Goal: Task Accomplishment & Management: Manage account settings

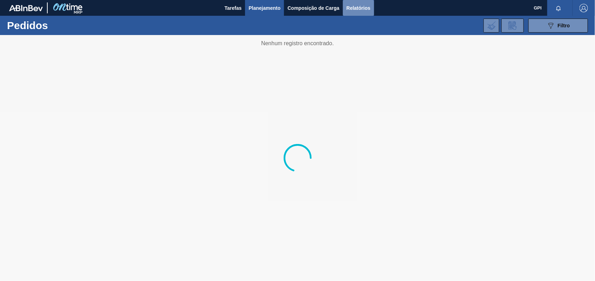
click at [348, 1] on button "Relatórios" at bounding box center [358, 8] width 31 height 16
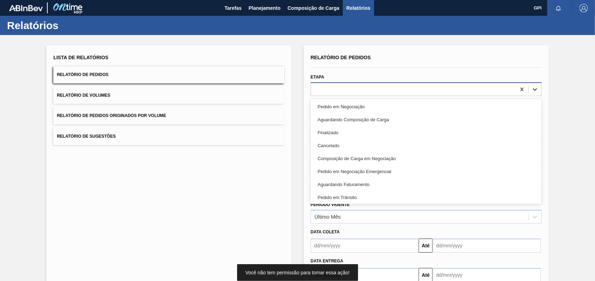
click at [535, 87] on icon at bounding box center [535, 89] width 7 height 7
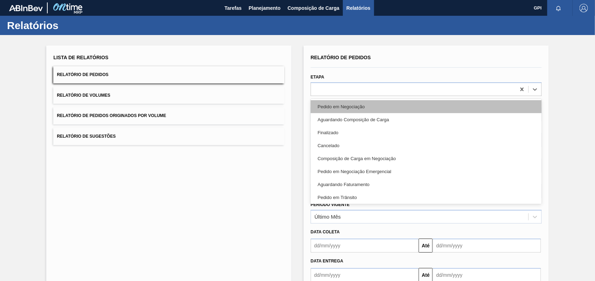
click at [329, 105] on div "Pedido em Negociação" at bounding box center [426, 106] width 231 height 13
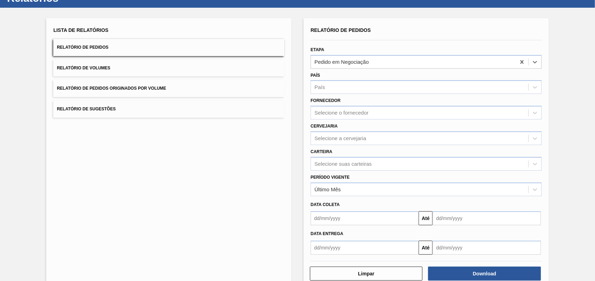
scroll to position [42, 0]
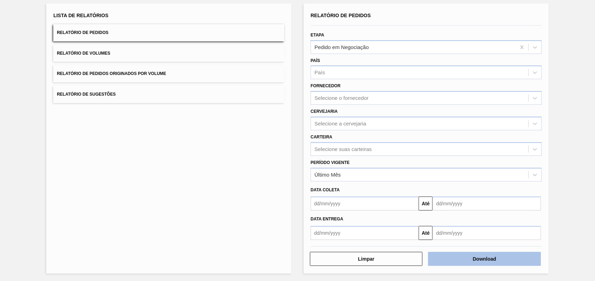
click at [461, 263] on button "Download" at bounding box center [484, 259] width 113 height 14
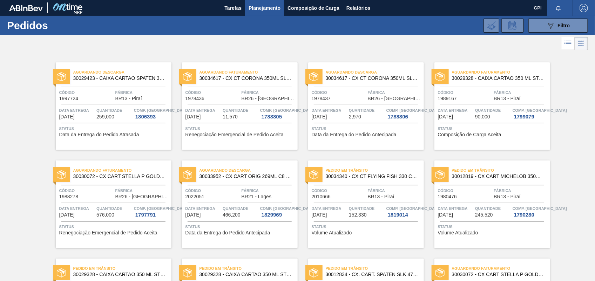
click at [516, 42] on div at bounding box center [297, 43] width 595 height 17
click at [542, 28] on button "089F7B8B-B2A5-4AFE-B5C0-19BA573D28AC Filtro" at bounding box center [559, 26] width 60 height 14
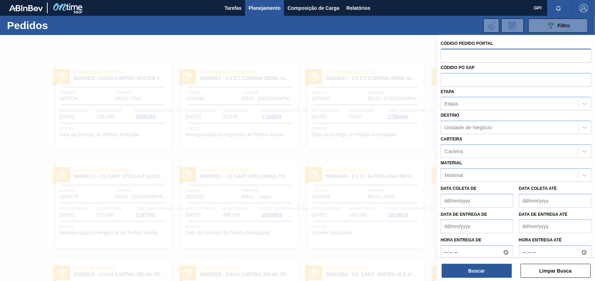
click at [449, 57] on input "text" at bounding box center [516, 55] width 151 height 13
paste input "text"
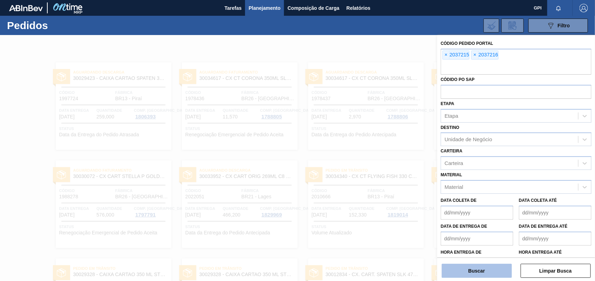
click at [484, 268] on button "Buscar" at bounding box center [477, 271] width 70 height 14
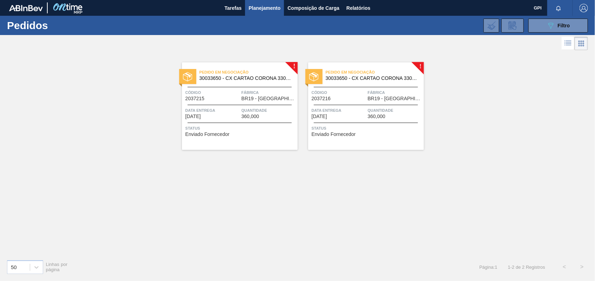
click at [217, 98] on div "Código 2037215" at bounding box center [213, 95] width 54 height 12
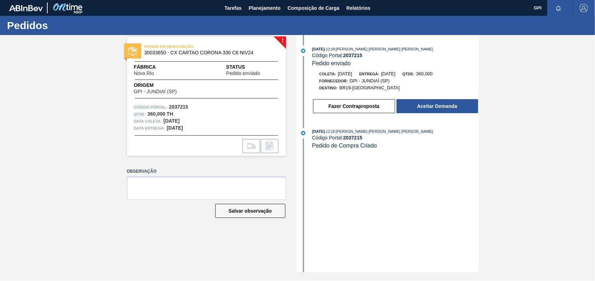
click at [411, 106] on button "Aceitar Demanda" at bounding box center [438, 106] width 82 height 14
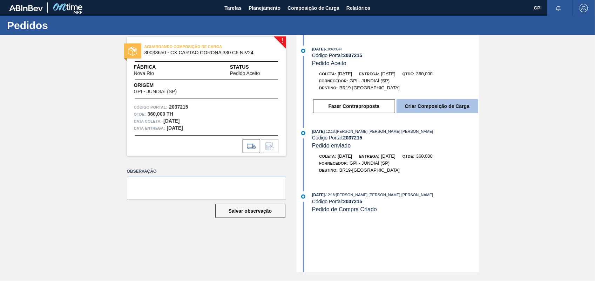
click at [439, 107] on button "Criar Composição de Carga" at bounding box center [438, 106] width 82 height 14
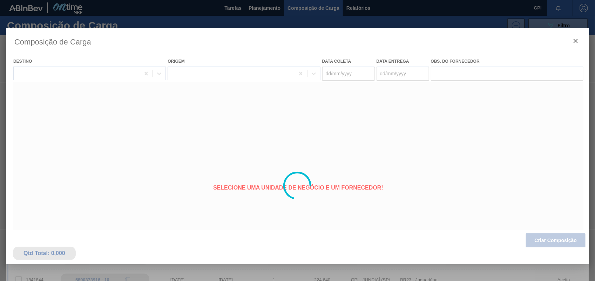
type coleta "10/11/2025"
type entrega "12/11/2025"
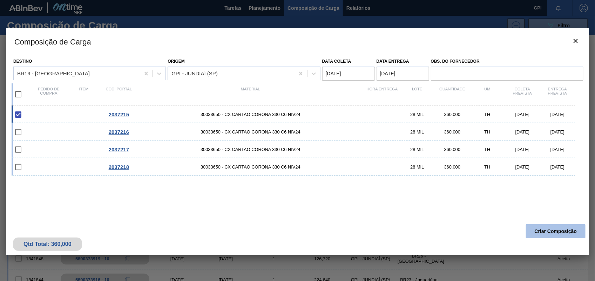
click at [570, 233] on button "Criar Composição" at bounding box center [556, 232] width 60 height 14
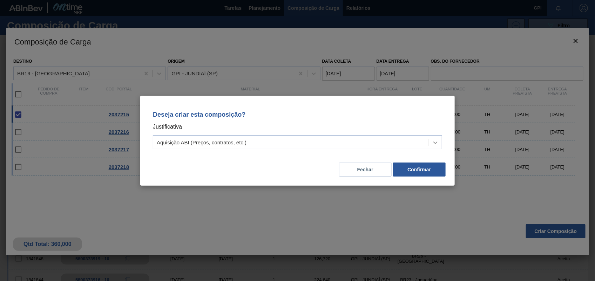
click at [432, 139] on icon at bounding box center [435, 142] width 7 height 7
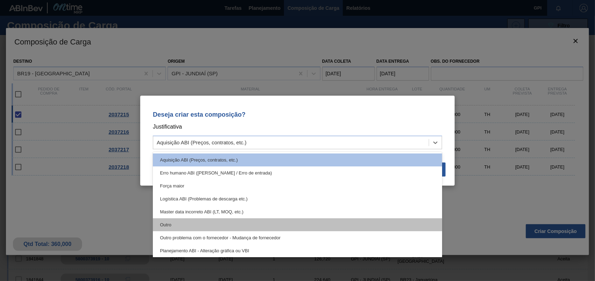
click at [178, 225] on div "Outro" at bounding box center [297, 225] width 289 height 13
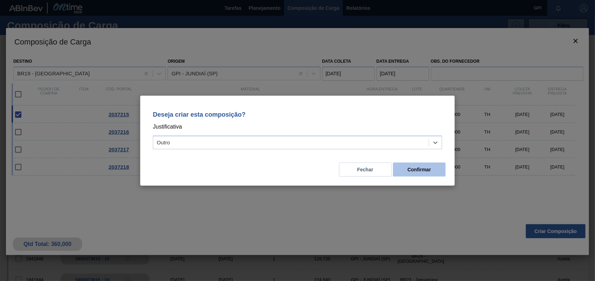
click at [437, 174] on button "Confirmar" at bounding box center [419, 170] width 53 height 14
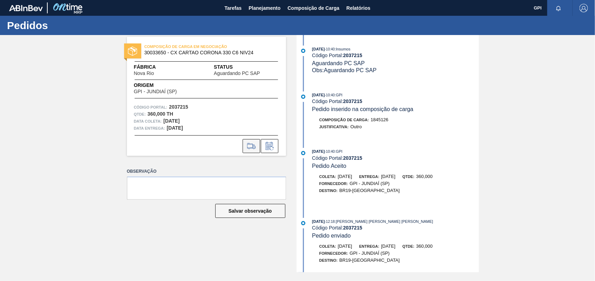
click at [255, 145] on icon at bounding box center [251, 146] width 11 height 8
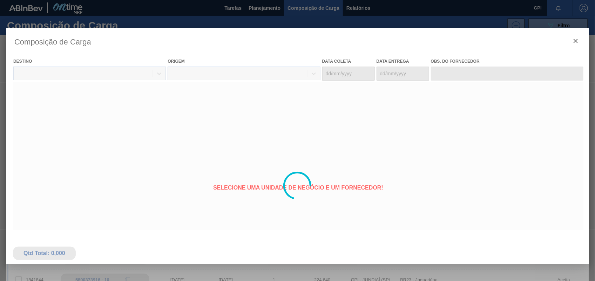
type coleta "10/11/2025"
type entrega "12/11/2025"
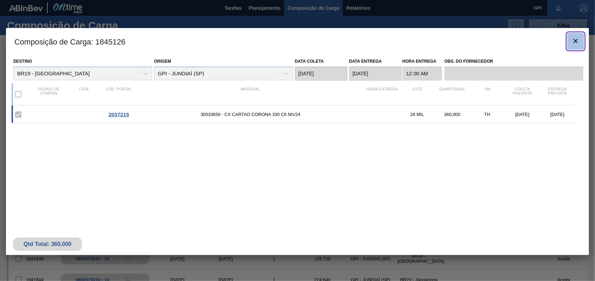
click at [576, 47] on button "botão de ícone" at bounding box center [576, 41] width 17 height 17
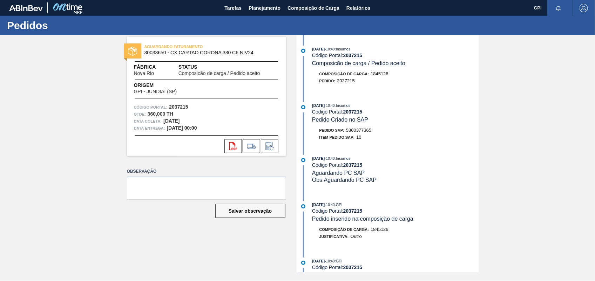
click at [369, 133] on span "5800377365" at bounding box center [358, 130] width 25 height 5
copy span "5800377365"
click at [174, 110] on div "Código Portal: 2037215" at bounding box center [206, 107] width 145 height 7
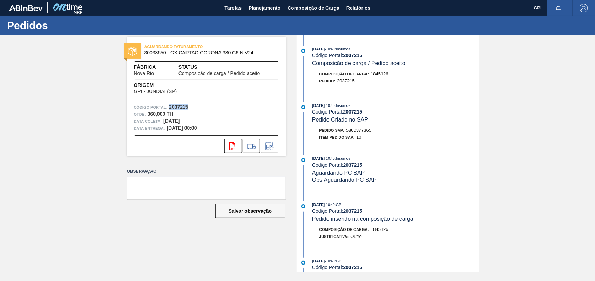
copy strong "2037215"
click at [235, 148] on icon at bounding box center [233, 146] width 8 height 8
click at [501, 88] on div "AGUARDANDO FATURAMENTO 30033650 - CX CARTAO CORONA 330 C6 NIV24 Fábrica Nova Ri…" at bounding box center [297, 153] width 595 height 237
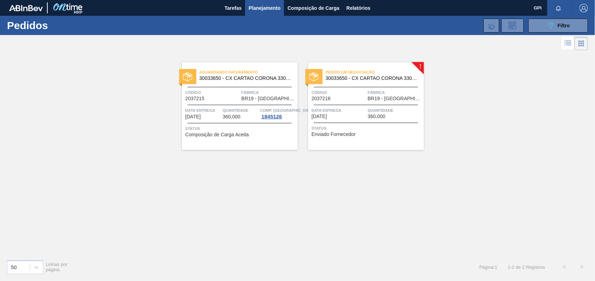
click at [348, 100] on div "Código 2037216" at bounding box center [339, 95] width 54 height 12
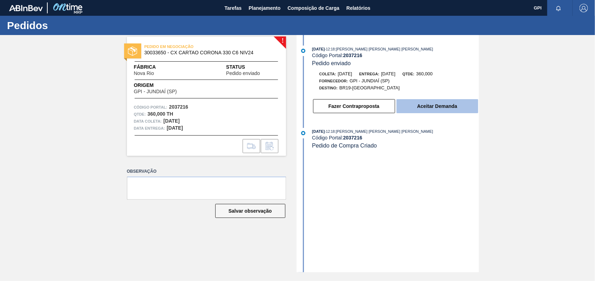
click at [454, 107] on button "Aceitar Demanda" at bounding box center [438, 106] width 82 height 14
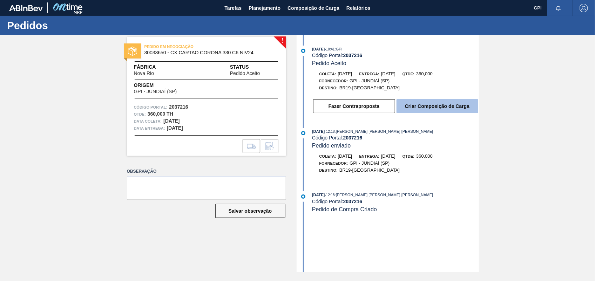
click at [463, 112] on button "Criar Composição de Carga" at bounding box center [438, 106] width 82 height 14
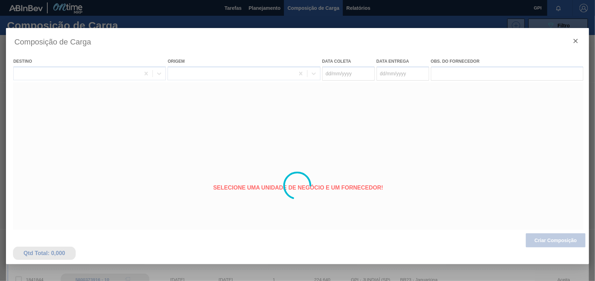
type coleta "10/11/2025"
type entrega "12/11/2025"
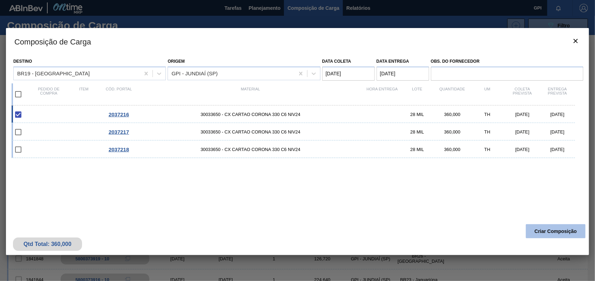
click at [554, 232] on button "Criar Composição" at bounding box center [556, 232] width 60 height 14
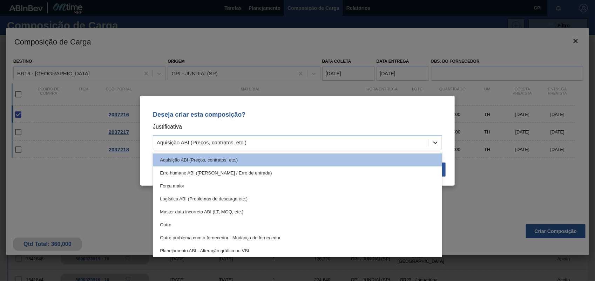
click at [431, 136] on div at bounding box center [435, 142] width 13 height 13
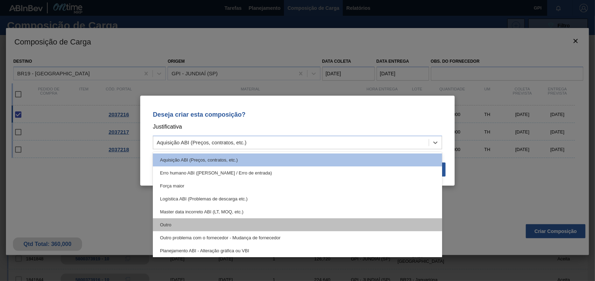
click at [199, 223] on div "Outro" at bounding box center [297, 225] width 289 height 13
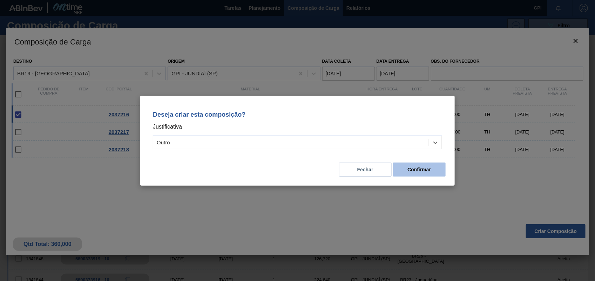
click at [421, 172] on button "Confirmar" at bounding box center [419, 170] width 53 height 14
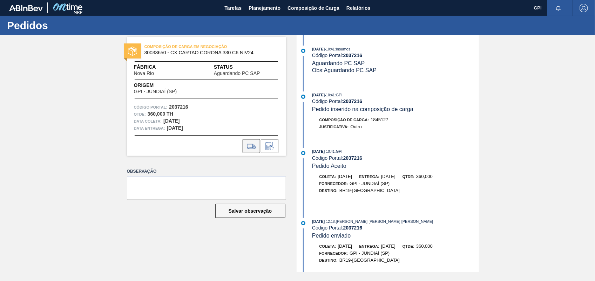
click at [249, 143] on icon at bounding box center [251, 146] width 11 height 8
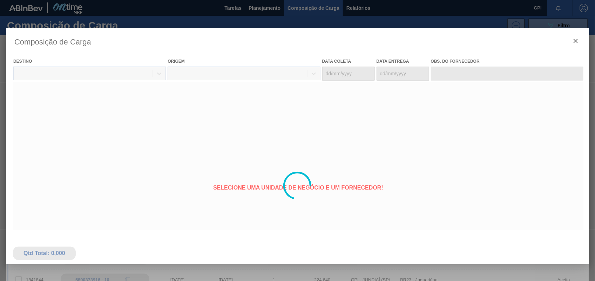
type coleta "10/11/2025"
type entrega "12/11/2025"
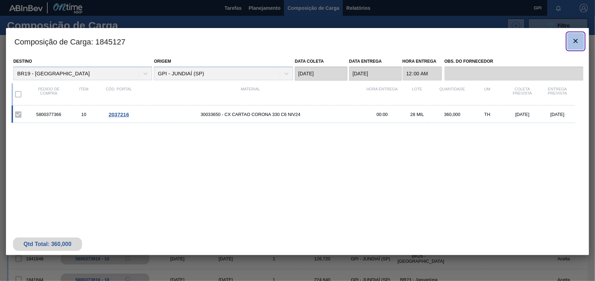
click at [570, 37] on button "botão de ícone" at bounding box center [576, 41] width 17 height 17
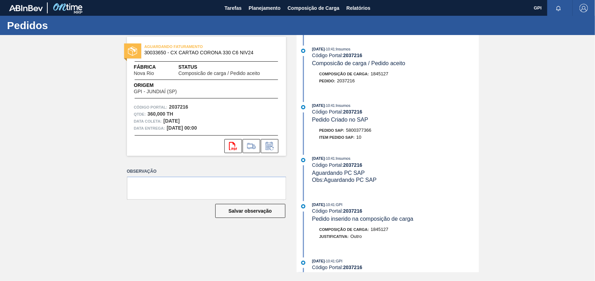
click at [349, 133] on span "5800377366" at bounding box center [358, 130] width 25 height 5
copy span "5800377366"
click at [182, 108] on strong "2037216" at bounding box center [178, 107] width 19 height 6
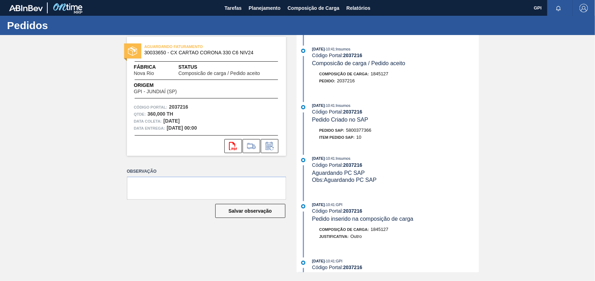
drag, startPoint x: 182, startPoint y: 108, endPoint x: 202, endPoint y: 93, distance: 25.2
click at [218, 89] on div "Origem GPI - JUNDIAÍ (SP)" at bounding box center [206, 88] width 159 height 13
click at [168, 106] on div "Código Portal: 2037216" at bounding box center [206, 107] width 145 height 7
copy strong "2037216"
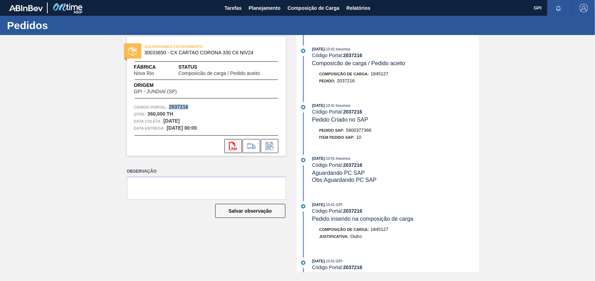
click at [233, 146] on icon "svg{fill:#ff0000}" at bounding box center [233, 146] width 8 height 8
click at [470, 188] on div "24/09/2025 - 10:41 : Insumos Código Portal: 2037216 Aguardando PC SAP Obs: Agua…" at bounding box center [389, 172] width 181 height 35
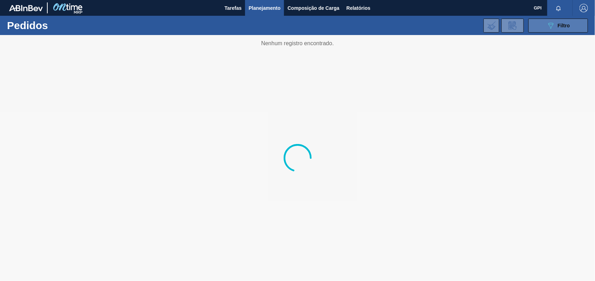
click at [558, 26] on div "089F7B8B-B2A5-4AFE-B5C0-19BA573D28AC Filtro" at bounding box center [559, 25] width 24 height 8
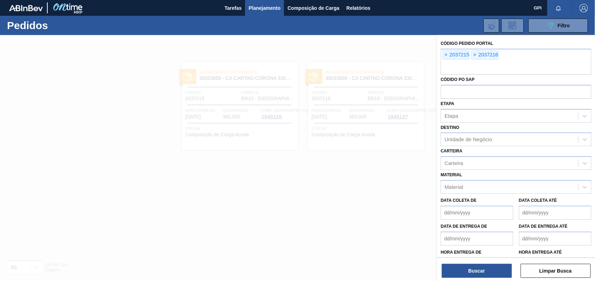
click at [448, 54] on span "×" at bounding box center [446, 55] width 7 height 8
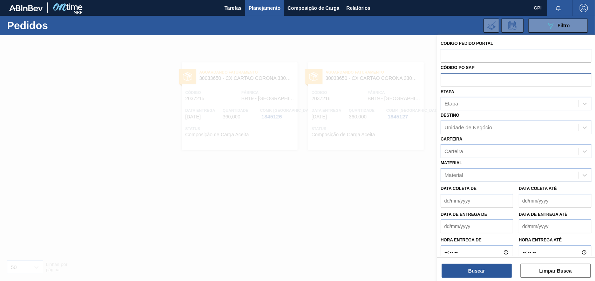
paste input "text"
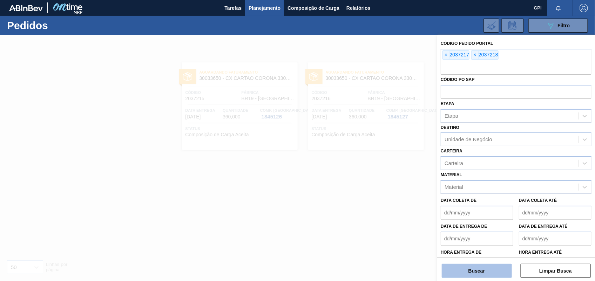
click at [480, 271] on button "Buscar" at bounding box center [477, 271] width 70 height 14
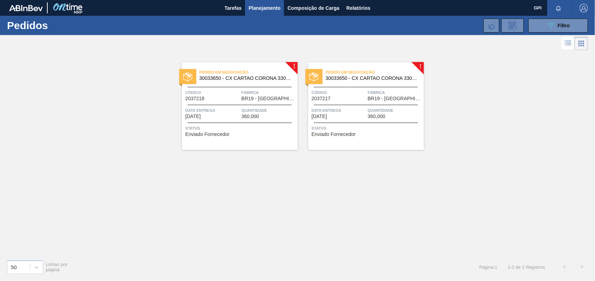
click at [350, 91] on span "Código" at bounding box center [339, 92] width 54 height 7
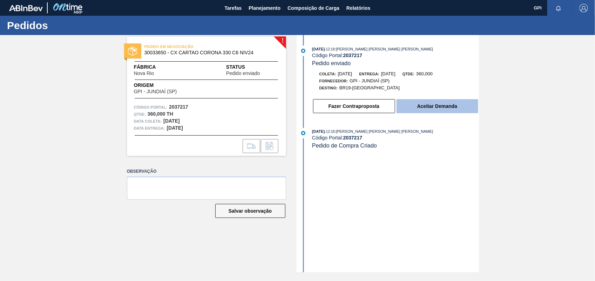
click at [428, 109] on button "Aceitar Demanda" at bounding box center [438, 106] width 82 height 14
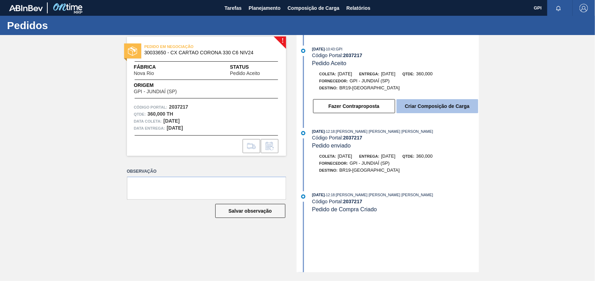
click at [446, 101] on button "Criar Composição de Carga" at bounding box center [438, 106] width 82 height 14
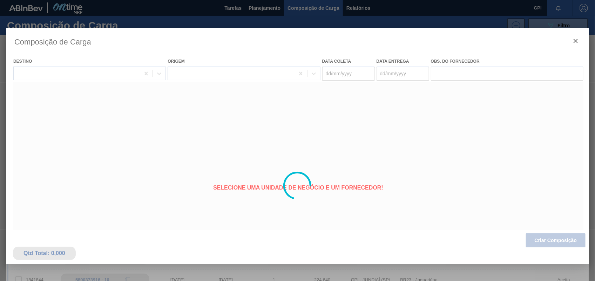
type coleta "12/11/2025"
type entrega "14/11/2025"
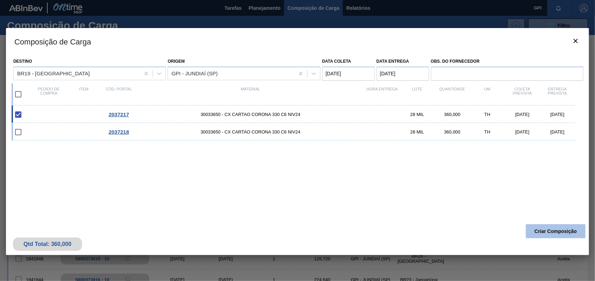
click at [569, 230] on button "Criar Composição" at bounding box center [556, 232] width 60 height 14
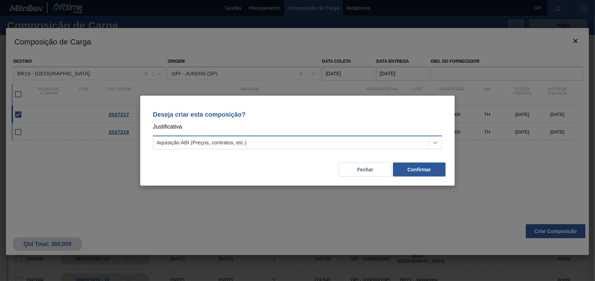
click at [432, 138] on div at bounding box center [435, 142] width 13 height 13
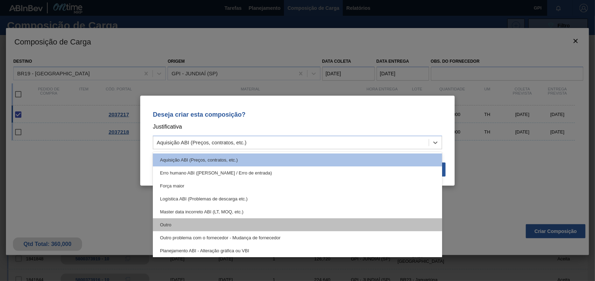
click at [167, 222] on div "Outro" at bounding box center [297, 225] width 289 height 13
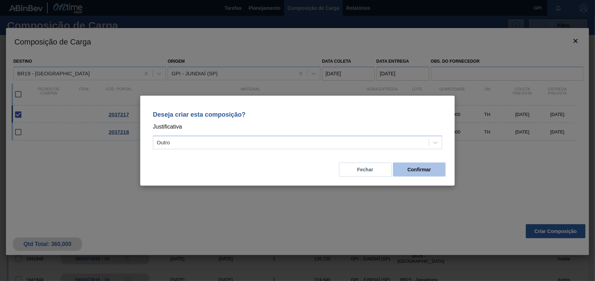
click at [438, 169] on button "Confirmar" at bounding box center [419, 170] width 53 height 14
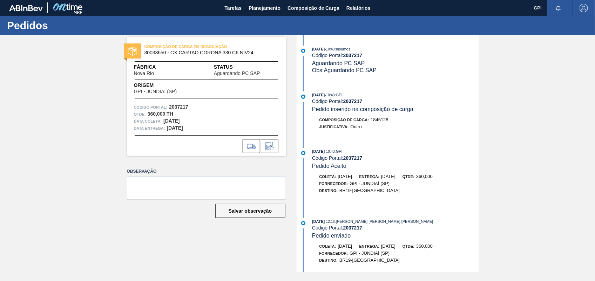
click at [173, 107] on strong "2037217" at bounding box center [178, 107] width 19 height 6
copy strong "2037217"
click at [250, 146] on icon at bounding box center [251, 146] width 11 height 8
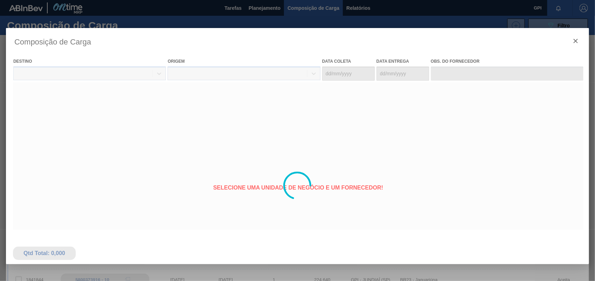
type coleta "12/11/2025"
type entrega "14/11/2025"
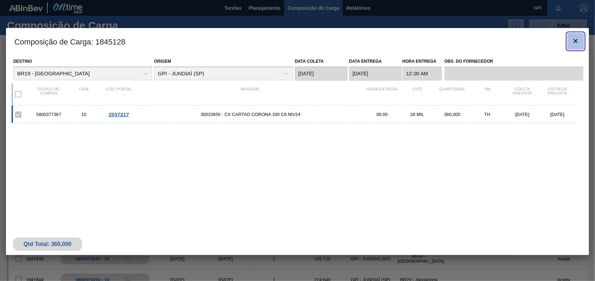
click at [576, 41] on icon "botão de ícone" at bounding box center [576, 41] width 4 height 4
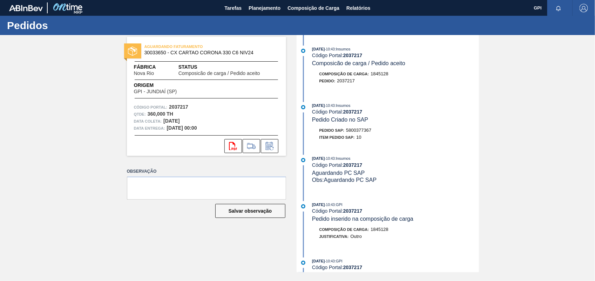
click at [366, 133] on span "5800377367" at bounding box center [358, 130] width 25 height 5
copy span "5800377367"
click at [180, 107] on strong "2037217" at bounding box center [178, 107] width 19 height 6
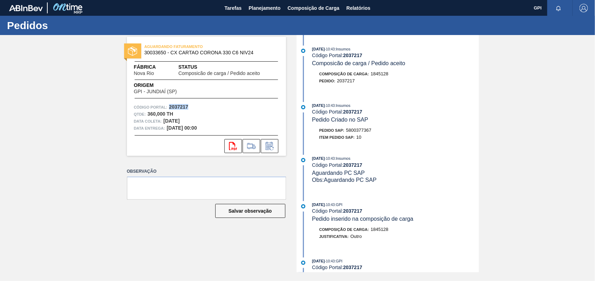
copy strong "2037217"
click at [230, 143] on icon "svg{fill:#ff0000}" at bounding box center [233, 146] width 8 height 8
click at [528, 94] on div "AGUARDANDO FATURAMENTO 30033650 - CX CARTAO CORONA 330 C6 NIV24 Fábrica Nova Ri…" at bounding box center [297, 153] width 595 height 237
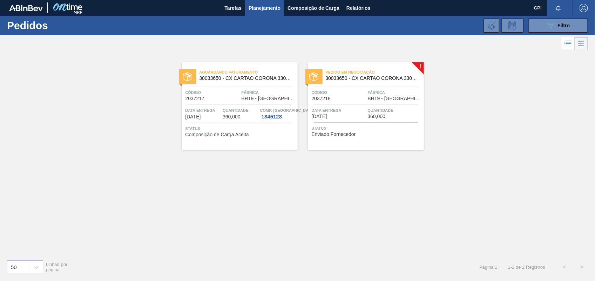
click at [360, 99] on div "Código 2037218" at bounding box center [339, 95] width 54 height 12
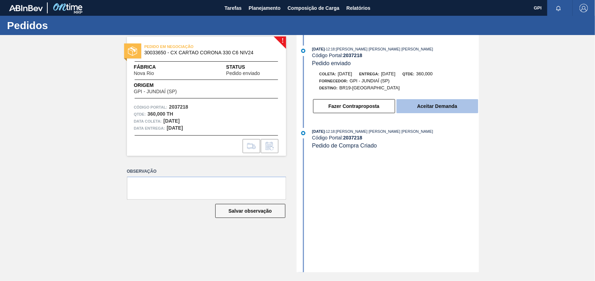
click at [455, 108] on button "Aceitar Demanda" at bounding box center [438, 106] width 82 height 14
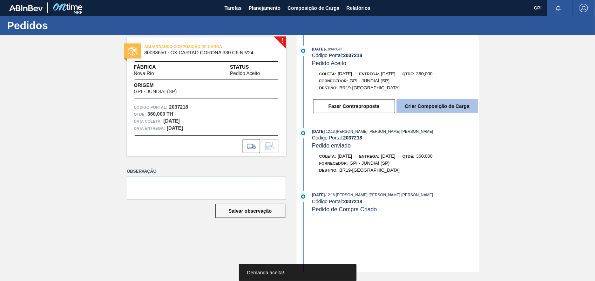
click at [431, 106] on button "Criar Composição de Carga" at bounding box center [438, 106] width 82 height 14
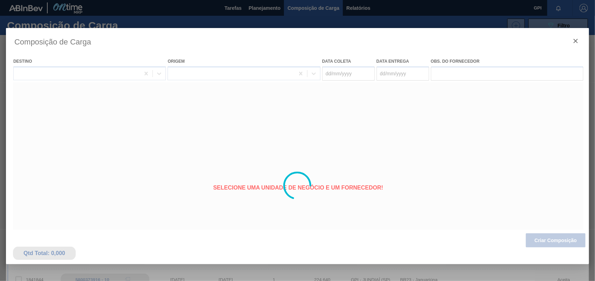
type coleta "12/11/2025"
type entrega "14/11/2025"
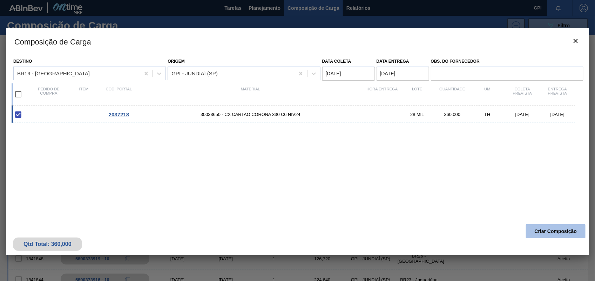
click at [541, 234] on button "Criar Composição" at bounding box center [556, 232] width 60 height 14
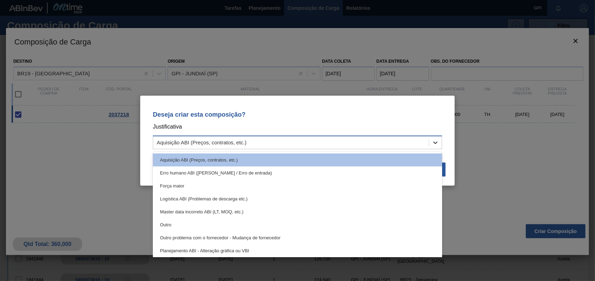
click at [430, 140] on div at bounding box center [435, 142] width 13 height 13
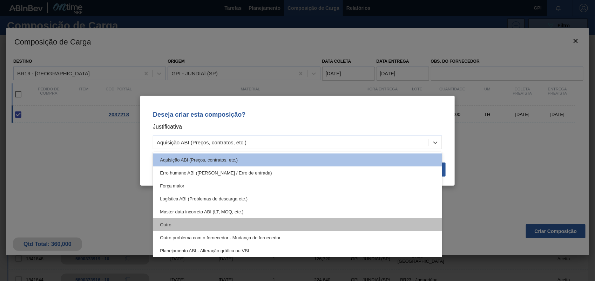
click at [157, 229] on div "Outro" at bounding box center [297, 225] width 289 height 13
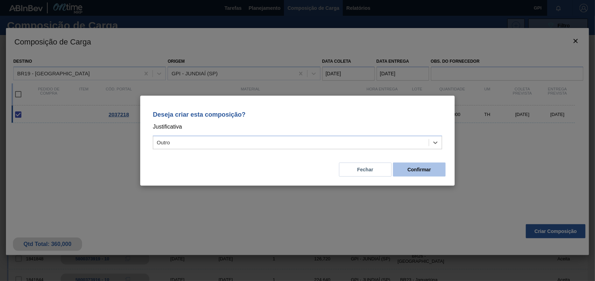
click at [415, 167] on button "Confirmar" at bounding box center [419, 170] width 53 height 14
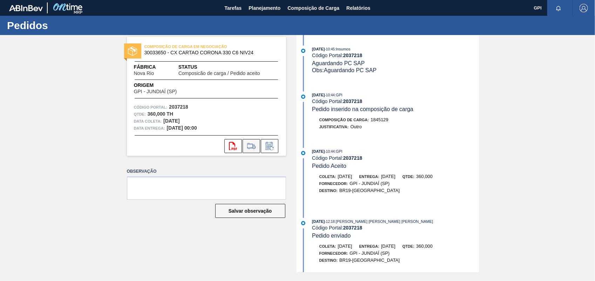
click at [257, 145] on button at bounding box center [252, 146] width 18 height 14
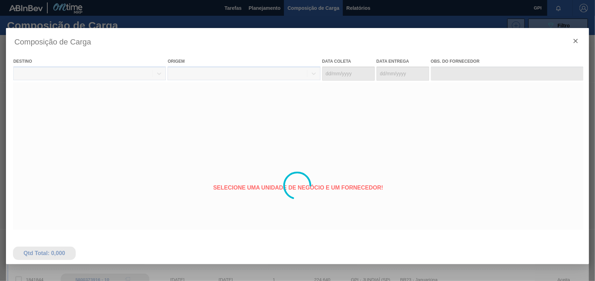
type coleta "12/11/2025"
type entrega "14/11/2025"
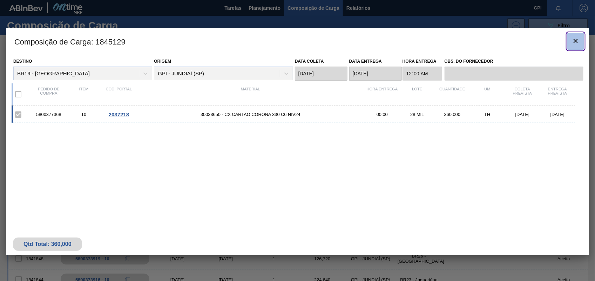
click at [575, 37] on icon "botão de ícone" at bounding box center [576, 41] width 8 height 8
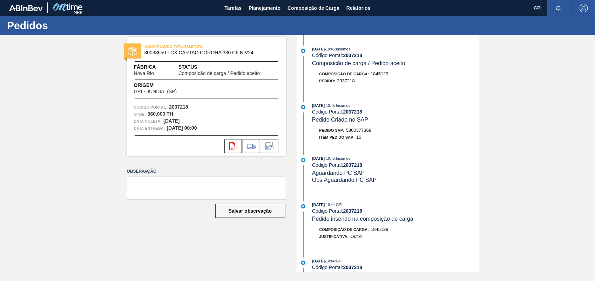
click at [367, 133] on span "5800377368" at bounding box center [358, 130] width 25 height 5
copy span "5800377368"
click at [181, 112] on div "Qtde : 360,000 TH" at bounding box center [206, 114] width 145 height 7
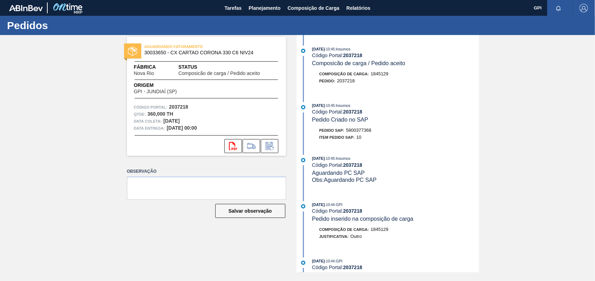
click at [182, 108] on strong "2037218" at bounding box center [178, 107] width 19 height 6
copy strong "2037218"
click at [232, 143] on icon "svg{fill:#ff0000}" at bounding box center [233, 146] width 8 height 8
click at [527, 172] on div "AGUARDANDO FATURAMENTO 30033650 - CX CARTAO CORONA 330 C6 NIV24 Fábrica Nova Ri…" at bounding box center [297, 153] width 595 height 237
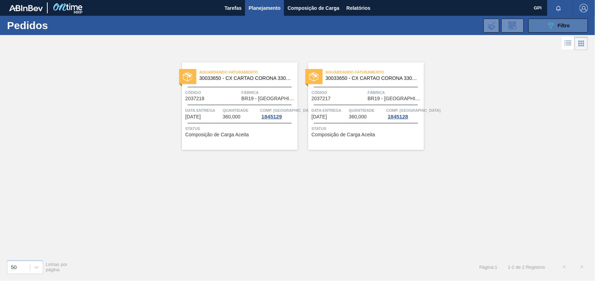
click at [565, 27] on span "Filtro" at bounding box center [564, 26] width 12 height 6
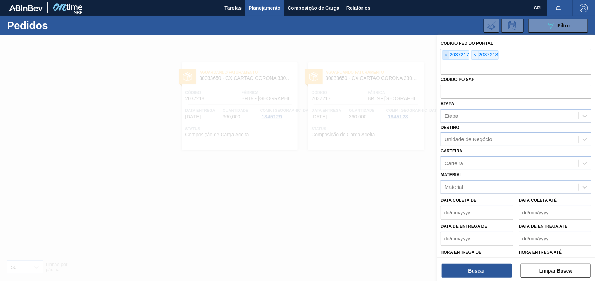
click at [445, 53] on span "×" at bounding box center [446, 55] width 7 height 8
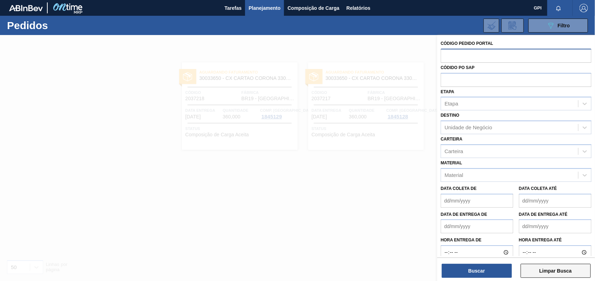
click at [576, 274] on button "Limpar Busca" at bounding box center [556, 271] width 70 height 14
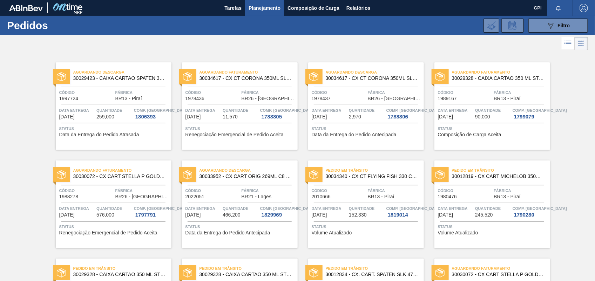
click at [368, 9] on span "Relatórios" at bounding box center [359, 8] width 24 height 8
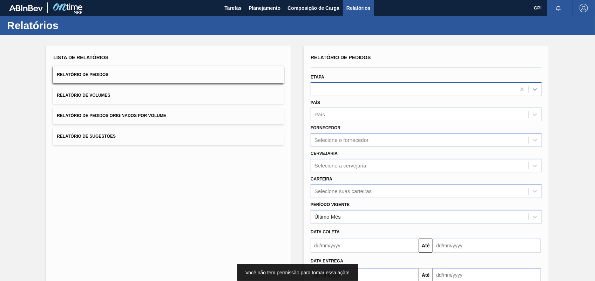
click at [534, 87] on icon at bounding box center [535, 89] width 7 height 7
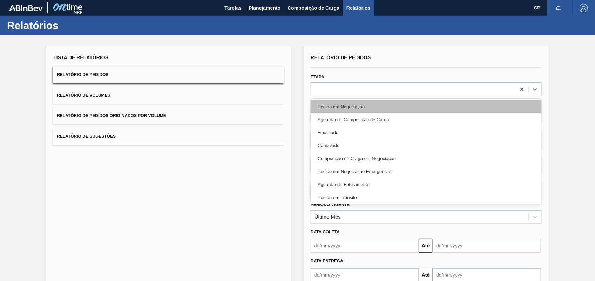
click at [362, 111] on div "Pedido em Negociação" at bounding box center [426, 106] width 231 height 13
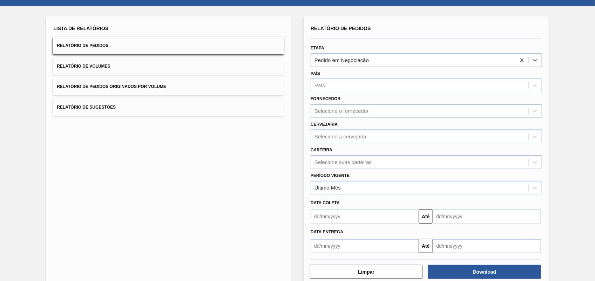
scroll to position [42, 0]
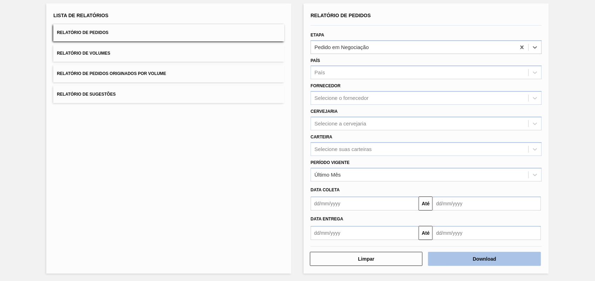
click at [441, 262] on button "Download" at bounding box center [484, 259] width 113 height 14
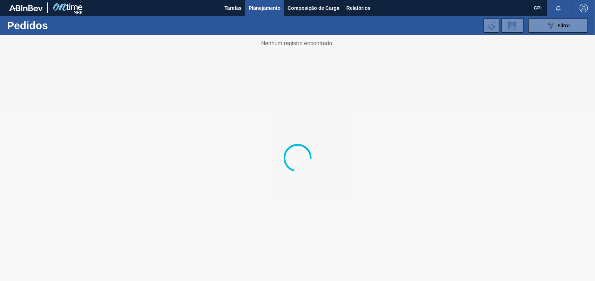
drag, startPoint x: 254, startPoint y: 4, endPoint x: 205, endPoint y: 59, distance: 73.3
click at [205, 59] on div at bounding box center [297, 158] width 595 height 246
click at [256, 7] on span "Planejamento" at bounding box center [265, 8] width 32 height 8
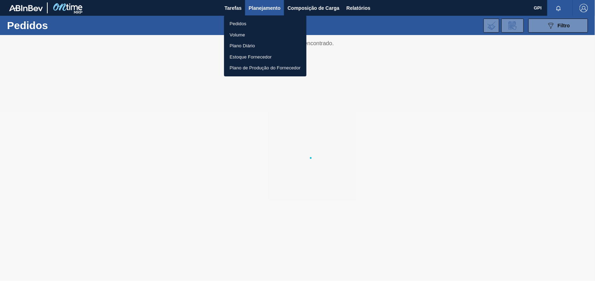
click at [241, 22] on li "Pedidos" at bounding box center [265, 23] width 82 height 11
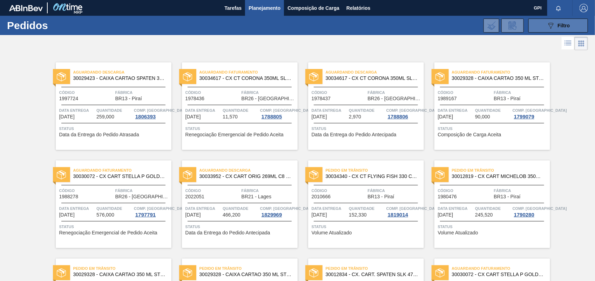
click at [565, 24] on span "Filtro" at bounding box center [564, 26] width 12 height 6
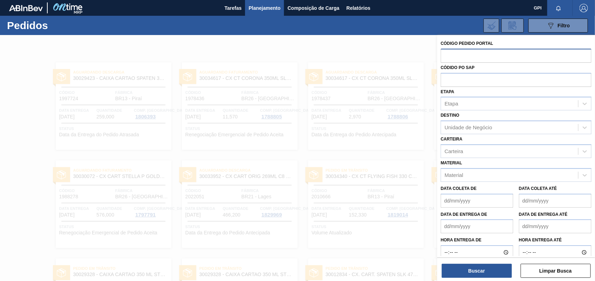
click at [451, 59] on input "text" at bounding box center [516, 55] width 151 height 13
paste input "text"
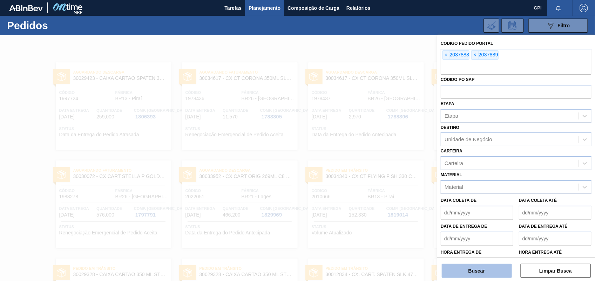
click at [469, 265] on button "Buscar" at bounding box center [477, 271] width 70 height 14
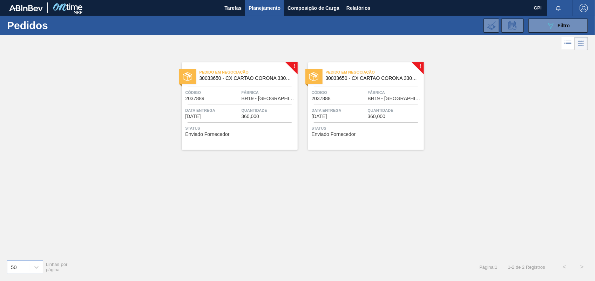
click at [344, 98] on div "Código 2037888" at bounding box center [339, 95] width 54 height 12
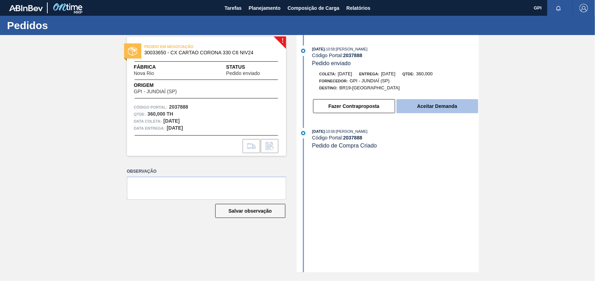
click at [416, 109] on button "Aceitar Demanda" at bounding box center [438, 106] width 82 height 14
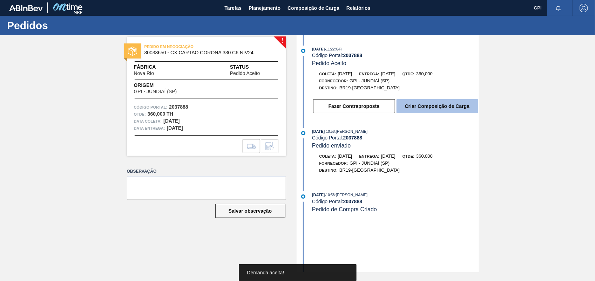
click at [402, 112] on button "Criar Composição de Carga" at bounding box center [438, 106] width 82 height 14
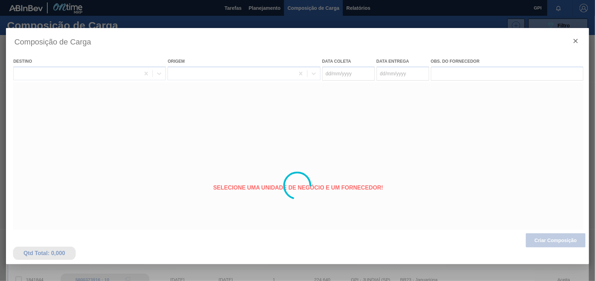
type coleta "06/10/2025"
type entrega "08/10/2025"
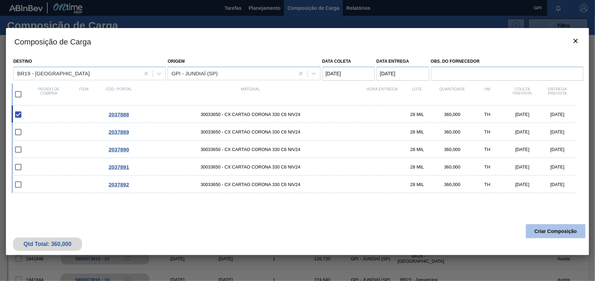
click at [546, 230] on button "Criar Composição" at bounding box center [556, 232] width 60 height 14
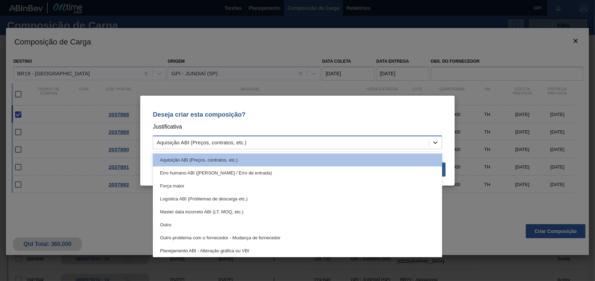
click at [437, 141] on icon at bounding box center [435, 142] width 7 height 7
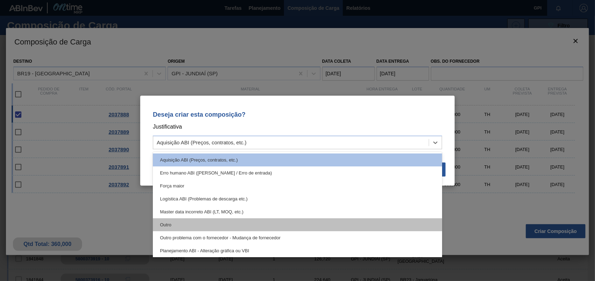
click at [176, 223] on div "Outro" at bounding box center [297, 225] width 289 height 13
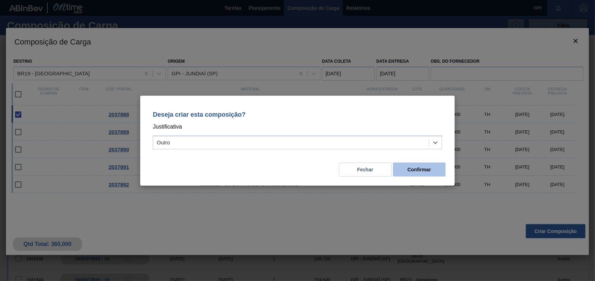
click at [417, 175] on button "Confirmar" at bounding box center [419, 170] width 53 height 14
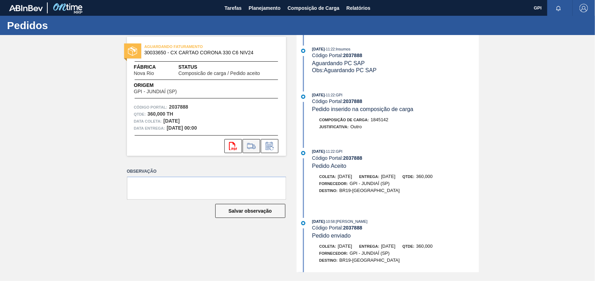
click at [255, 147] on icon at bounding box center [251, 146] width 11 height 8
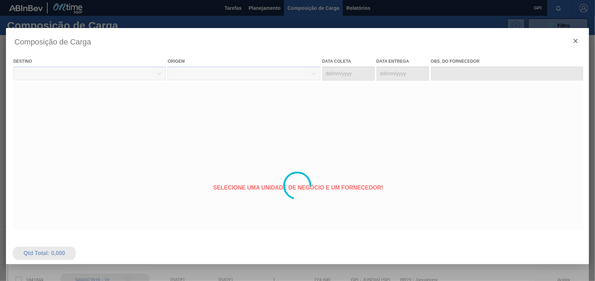
type coleta "06/10/2025"
type entrega "08/10/2025"
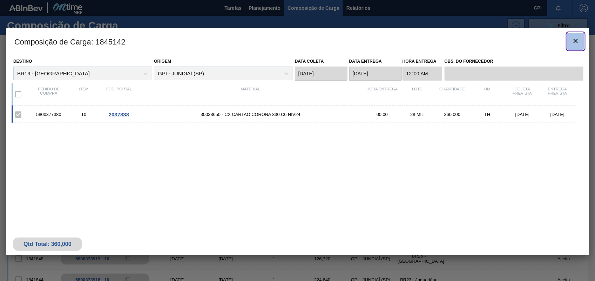
click at [579, 36] on button "botão de ícone" at bounding box center [576, 41] width 17 height 17
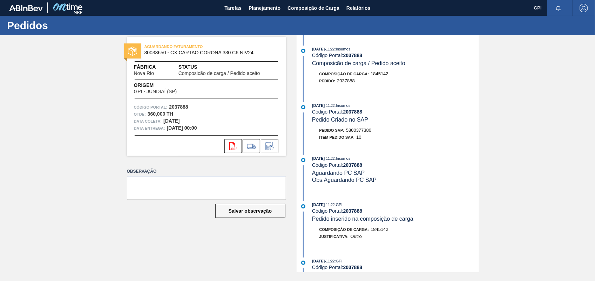
click at [369, 132] on span "5800377380" at bounding box center [358, 130] width 25 height 5
copy span "5800377380"
click at [185, 109] on strong "2037888" at bounding box center [178, 107] width 19 height 6
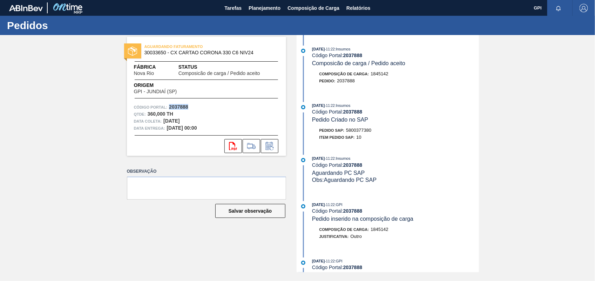
copy strong "2037888"
click at [235, 148] on icon "svg{fill:#ff0000}" at bounding box center [233, 146] width 8 height 8
click at [485, 88] on div "AGUARDANDO FATURAMENTO 30033650 - CX CARTAO CORONA 330 C6 NIV24 Fábrica Nova Ri…" at bounding box center [297, 153] width 595 height 237
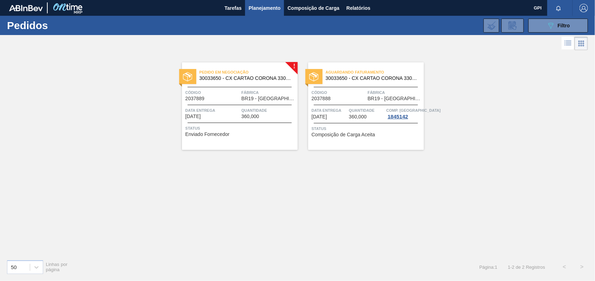
click at [215, 105] on div at bounding box center [240, 105] width 104 height 0
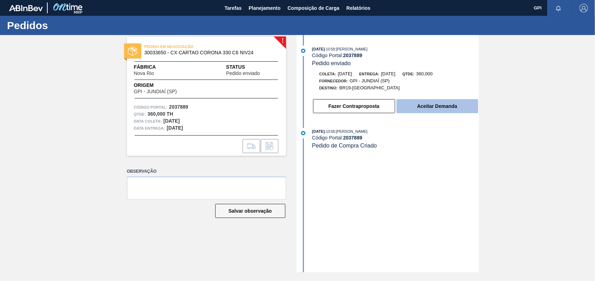
click at [444, 109] on button "Aceitar Demanda" at bounding box center [438, 106] width 82 height 14
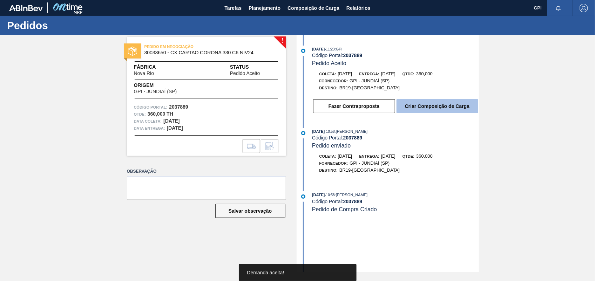
click at [445, 111] on button "Criar Composição de Carga" at bounding box center [438, 106] width 82 height 14
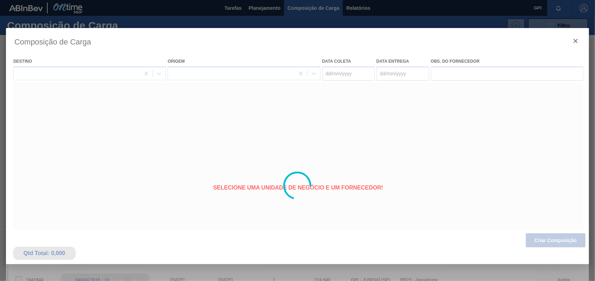
type coleta "01/10/2025"
type entrega "03/10/2025"
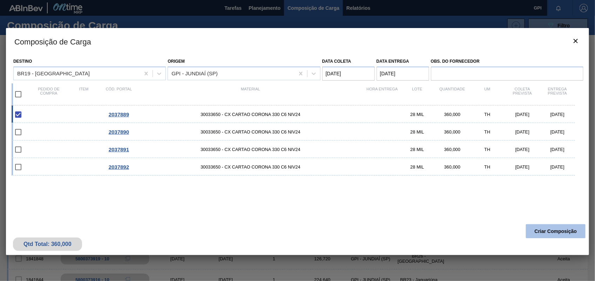
click at [560, 236] on button "Criar Composição" at bounding box center [556, 232] width 60 height 14
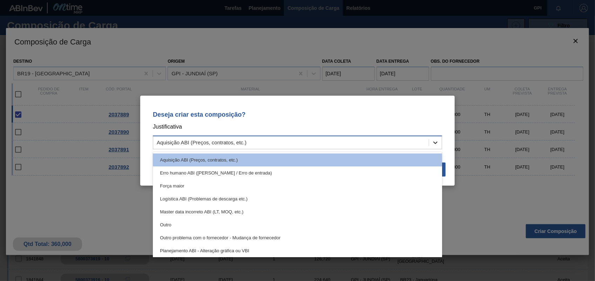
click at [437, 141] on icon at bounding box center [435, 142] width 7 height 7
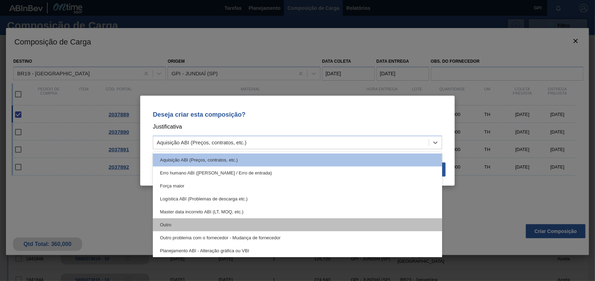
click at [189, 227] on div "Outro" at bounding box center [297, 225] width 289 height 13
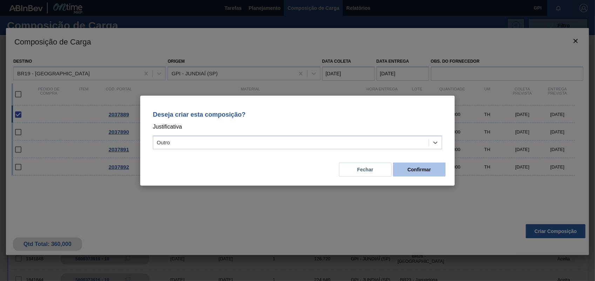
click at [421, 176] on button "Confirmar" at bounding box center [419, 170] width 53 height 14
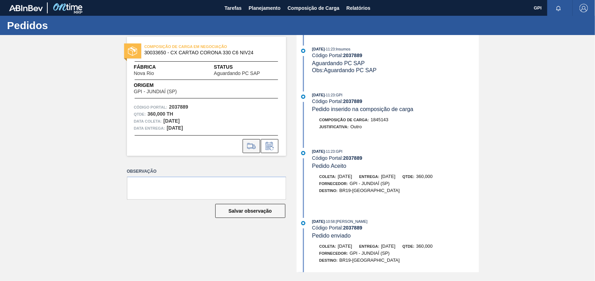
click at [251, 143] on icon at bounding box center [251, 146] width 11 height 8
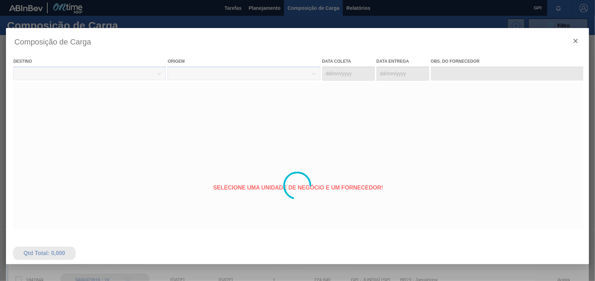
type coleta "01/10/2025"
type entrega "03/10/2025"
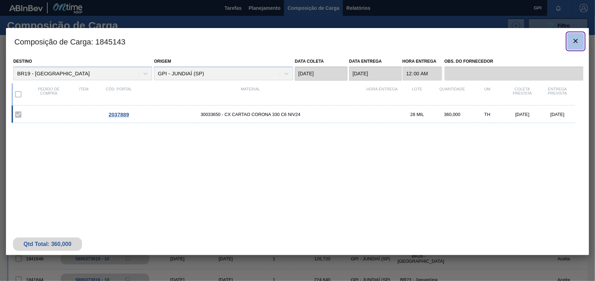
click at [574, 42] on icon "botão de ícone" at bounding box center [576, 41] width 8 height 8
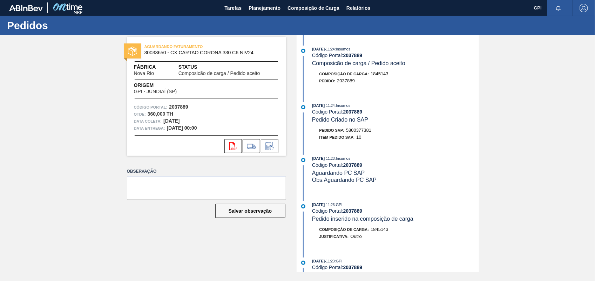
click at [362, 132] on span "5800377381" at bounding box center [358, 130] width 25 height 5
copy span "5800377381"
click at [183, 107] on strong "2037889" at bounding box center [178, 107] width 19 height 6
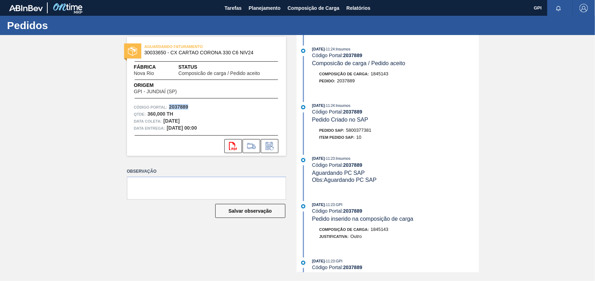
copy strong "2037889"
click at [229, 143] on icon at bounding box center [233, 146] width 8 height 8
click at [428, 190] on div "24/09/2025 - 11:23 : Insumos Código Portal: 2037889 Aguardando PC SAP Obs: Agua…" at bounding box center [389, 172] width 181 height 35
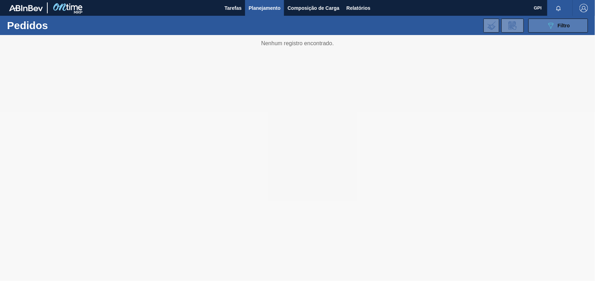
click at [541, 24] on button "089F7B8B-B2A5-4AFE-B5C0-19BA573D28AC Filtro" at bounding box center [559, 26] width 60 height 14
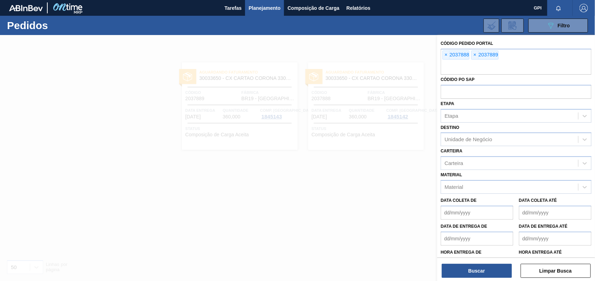
click at [446, 57] on span "×" at bounding box center [446, 55] width 7 height 8
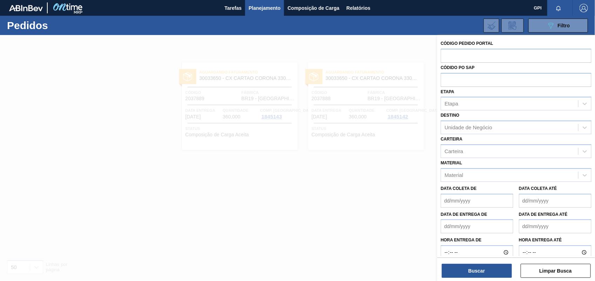
paste input "text"
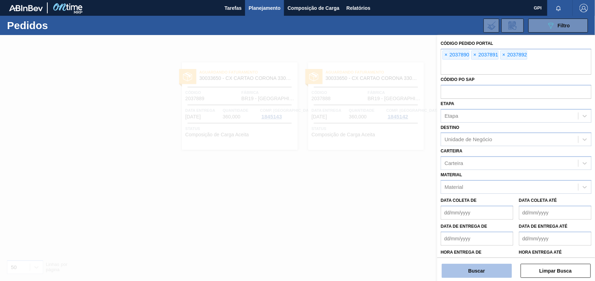
click at [488, 266] on button "Buscar" at bounding box center [477, 271] width 70 height 14
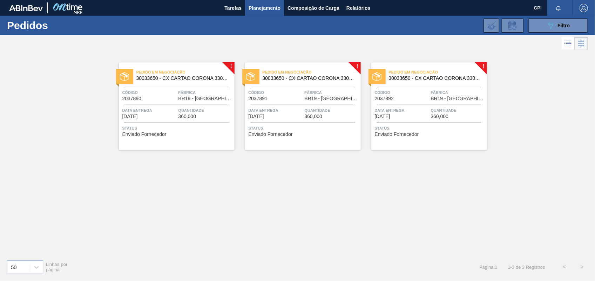
click at [160, 95] on span "Código" at bounding box center [149, 92] width 54 height 7
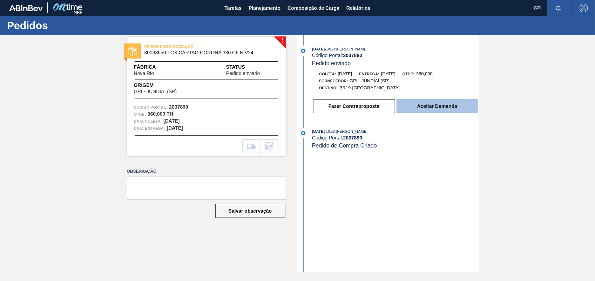
click at [426, 108] on button "Aceitar Demanda" at bounding box center [438, 106] width 82 height 14
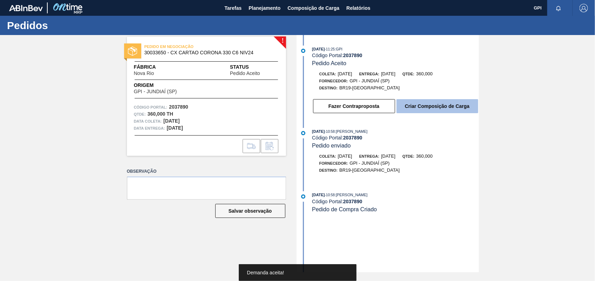
click at [436, 113] on button "Criar Composição de Carga" at bounding box center [438, 106] width 82 height 14
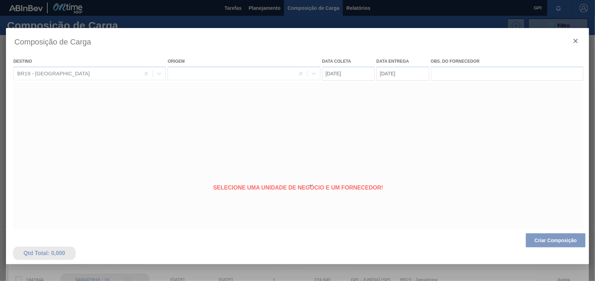
type coleta "07/10/2025"
type entrega "[DATE]"
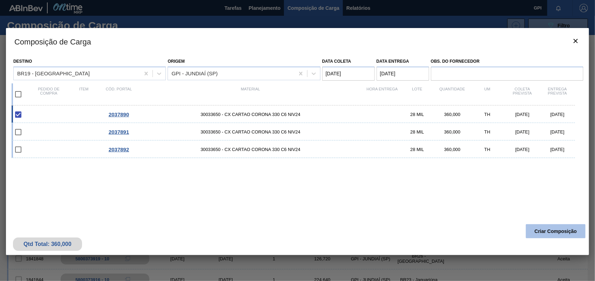
click at [546, 227] on button "Criar Composição" at bounding box center [556, 232] width 60 height 14
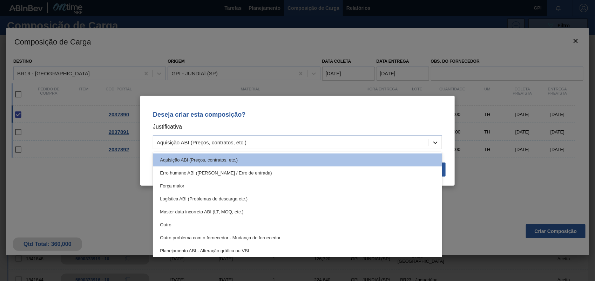
click at [434, 143] on icon at bounding box center [435, 142] width 7 height 7
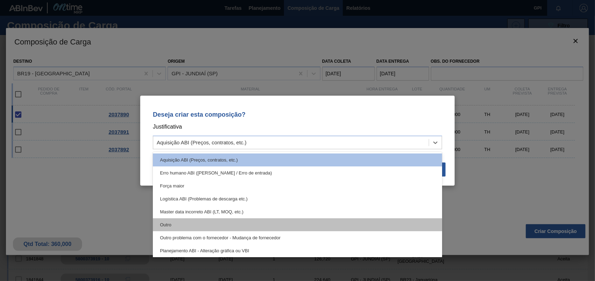
click at [183, 226] on div "Outro" at bounding box center [297, 225] width 289 height 13
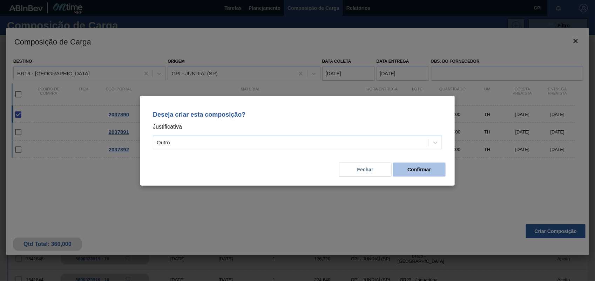
click at [411, 168] on button "Confirmar" at bounding box center [419, 170] width 53 height 14
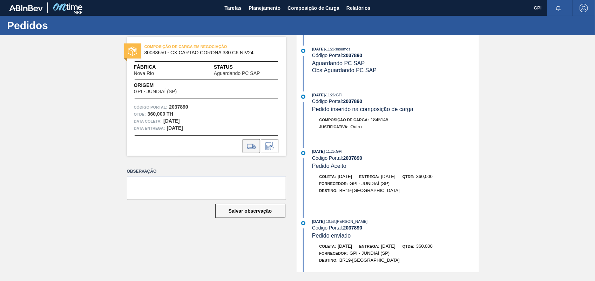
click at [258, 145] on button at bounding box center [252, 146] width 18 height 14
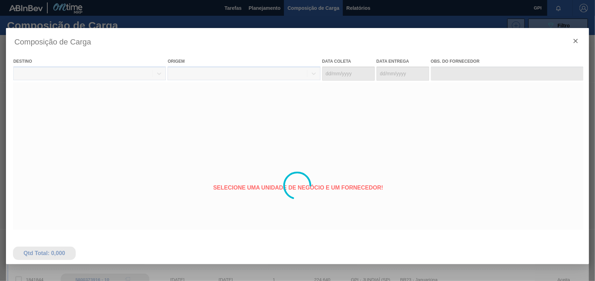
type coleta "07/10/2025"
type entrega "[DATE]"
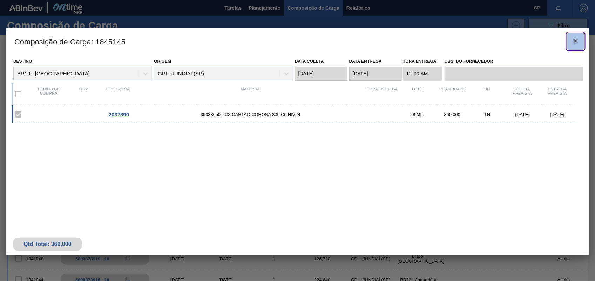
click at [583, 41] on button "botão de ícone" at bounding box center [576, 41] width 17 height 17
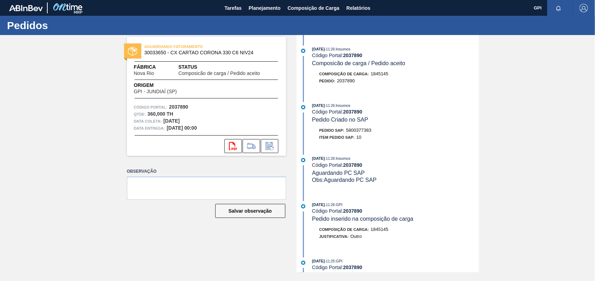
click at [364, 134] on div "Pedido SAP: 5800377383" at bounding box center [346, 130] width 52 height 7
copy span "5800377383"
click at [186, 108] on strong "2037890" at bounding box center [178, 107] width 19 height 6
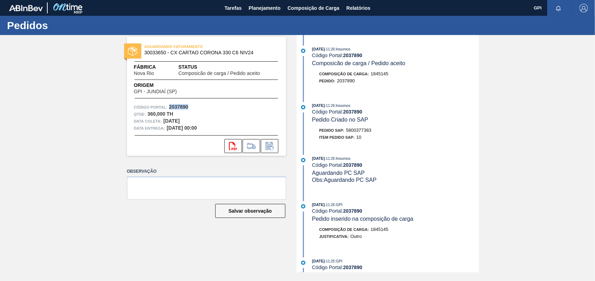
copy strong "2037890"
click at [232, 142] on icon at bounding box center [233, 146] width 8 height 8
click at [556, 125] on div "AGUARDANDO FATURAMENTO 30033650 - CX CARTAO CORONA 330 C6 NIV24 Fábrica Nova Ri…" at bounding box center [297, 153] width 595 height 237
